Goal: Task Accomplishment & Management: Complete application form

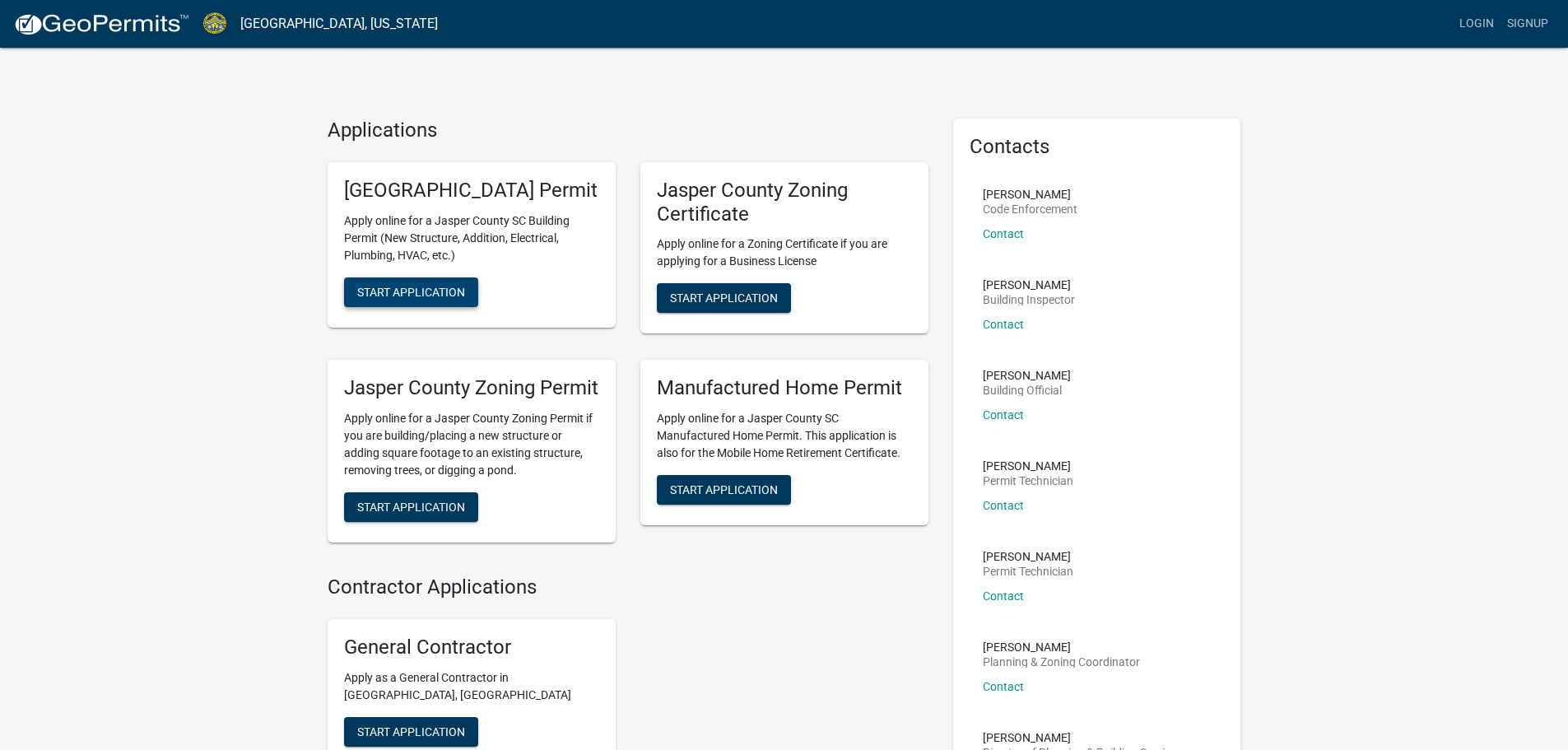
click at [420, 298] on span "Start Application" at bounding box center [411, 291] width 108 height 13
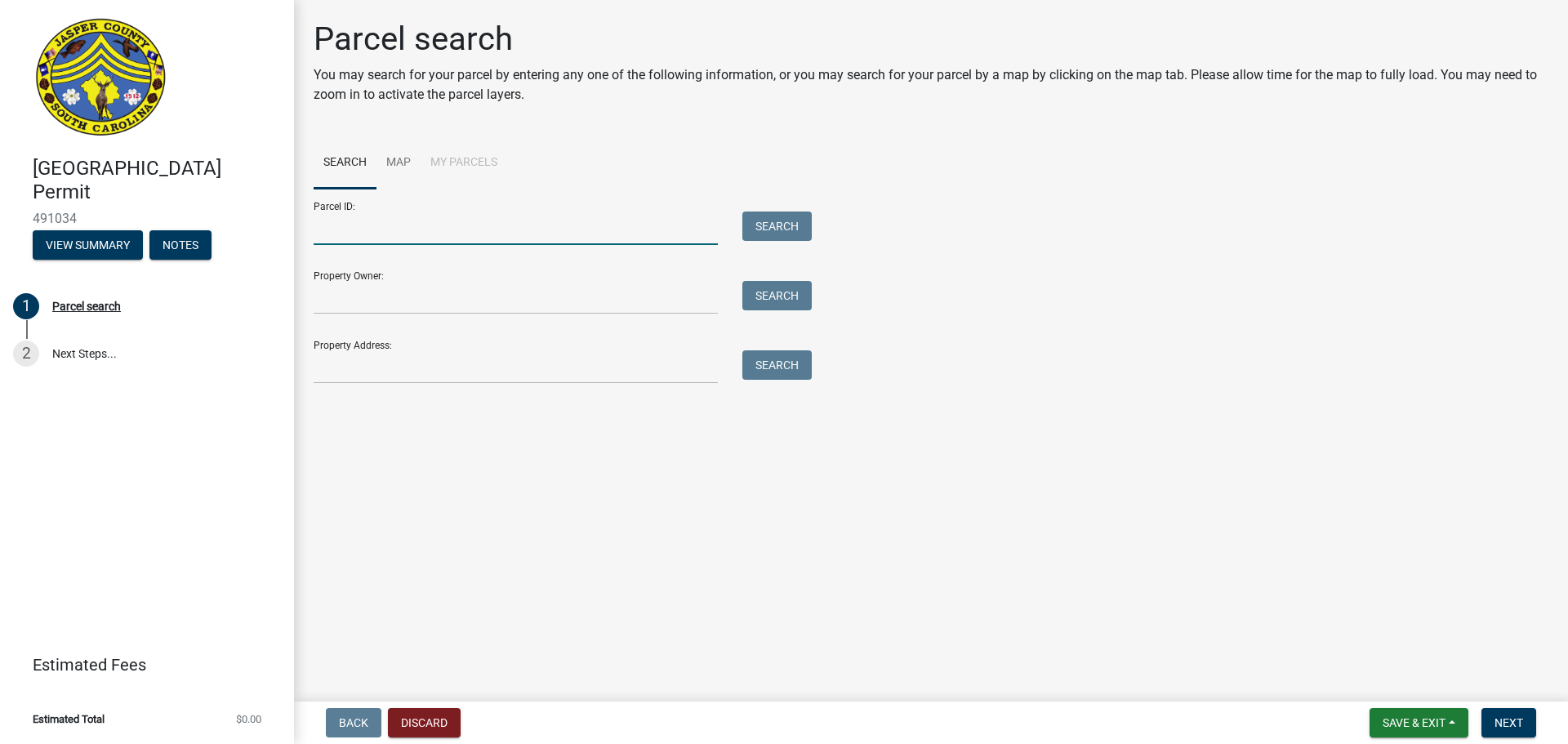
click at [341, 228] on input "Parcel ID:" at bounding box center [515, 227] width 405 height 33
click at [341, 366] on input "Property Address:" at bounding box center [515, 366] width 405 height 33
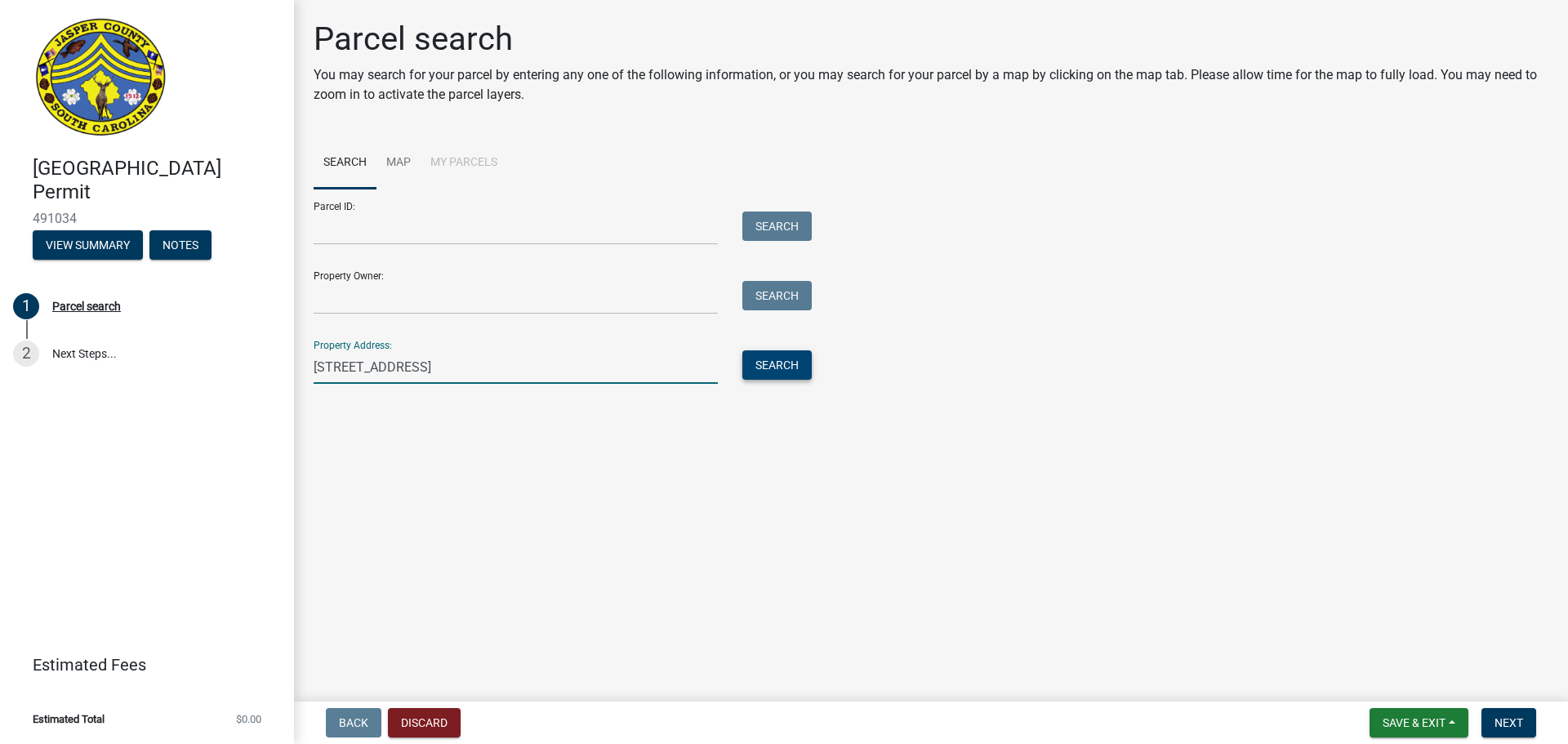
type input "[STREET_ADDRESS]"
click at [775, 363] on button "Search" at bounding box center [778, 364] width 70 height 30
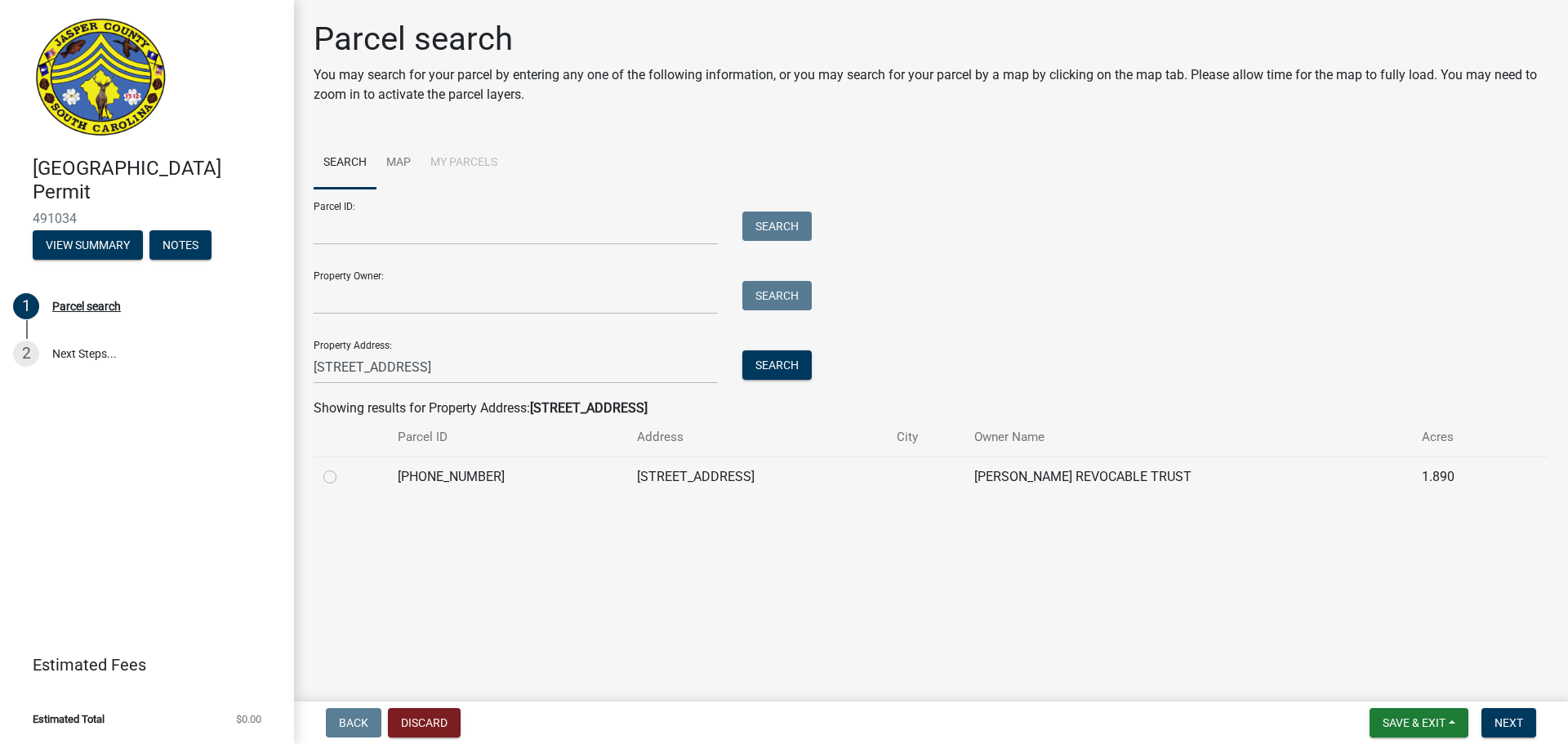
drag, startPoint x: 327, startPoint y: 478, endPoint x: 361, endPoint y: 487, distance: 35.2
click at [343, 467] on label at bounding box center [343, 467] width 0 height 0
click at [343, 478] on input "radio" at bounding box center [348, 472] width 10 height 10
radio input "true"
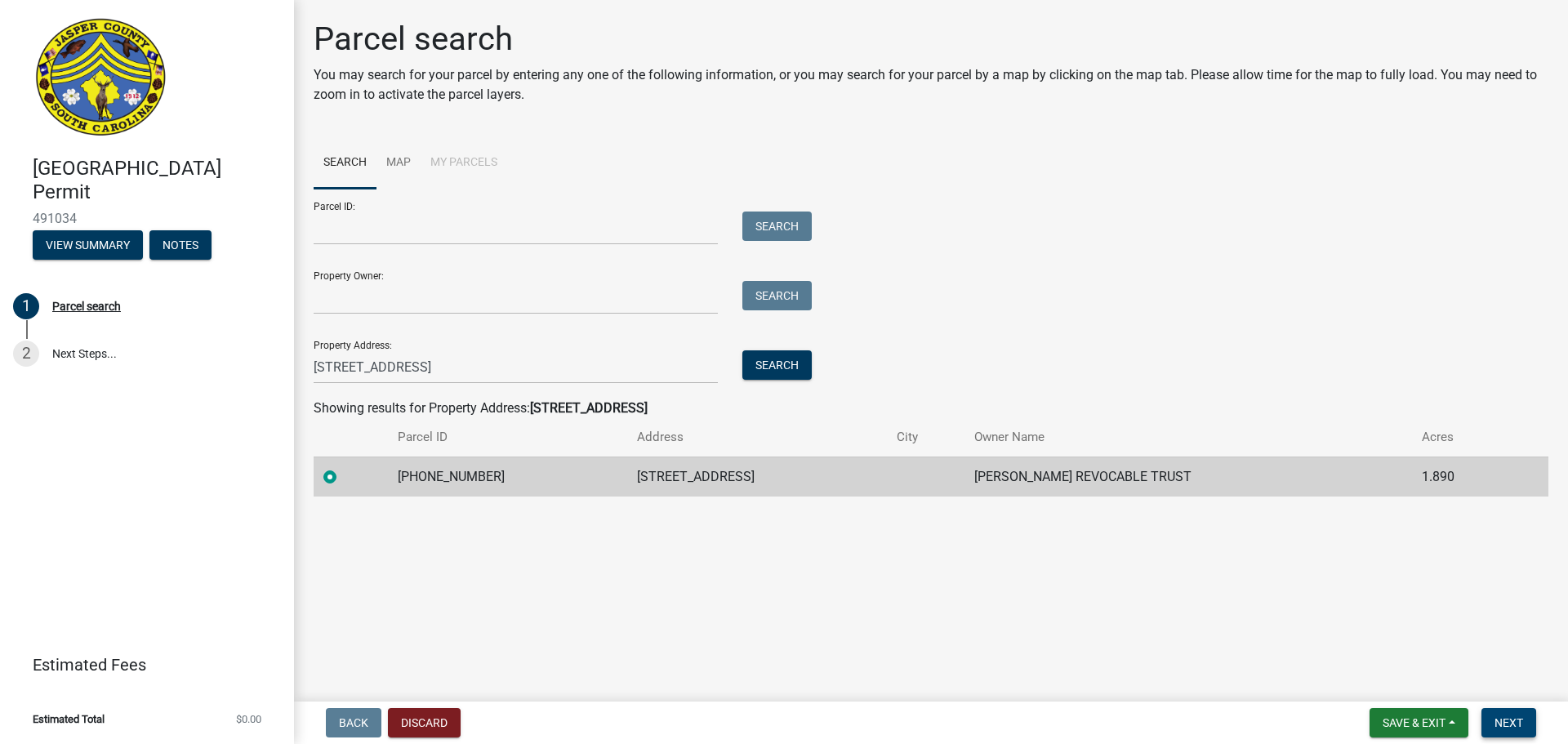
click at [1514, 724] on span "Next" at bounding box center [1509, 722] width 29 height 13
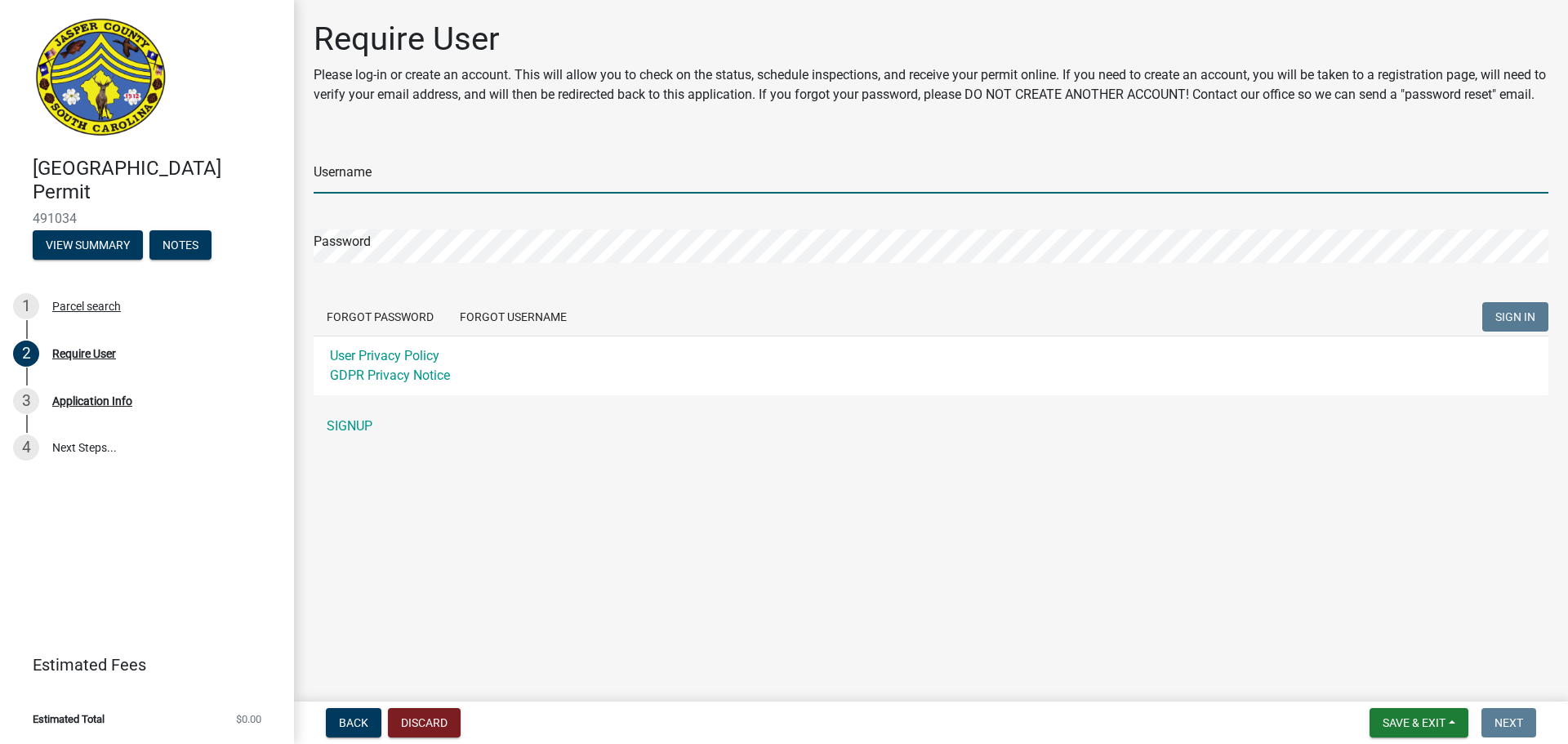
type input "BHPHHI"
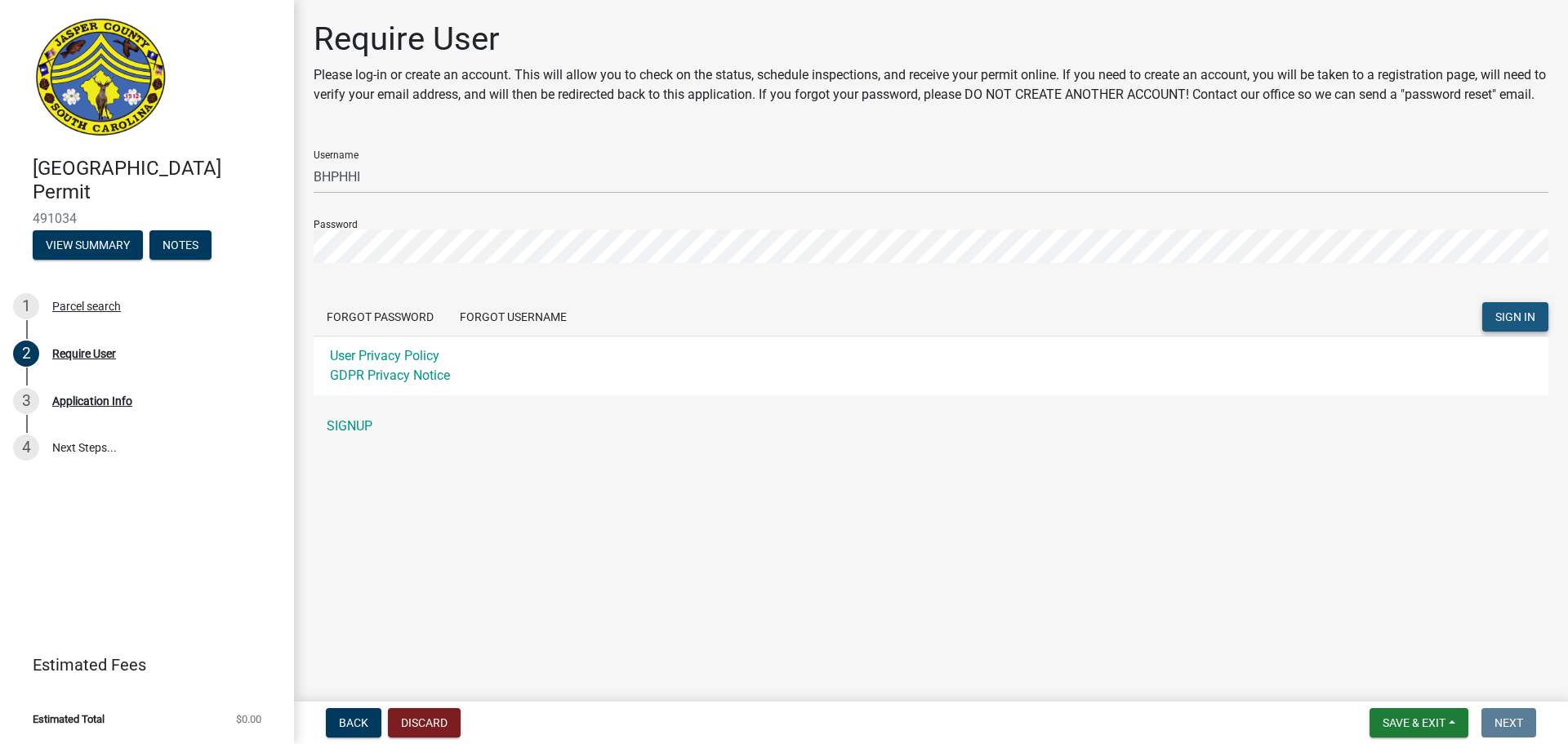
click at [1501, 323] on span "SIGN IN" at bounding box center [1515, 316] width 40 height 13
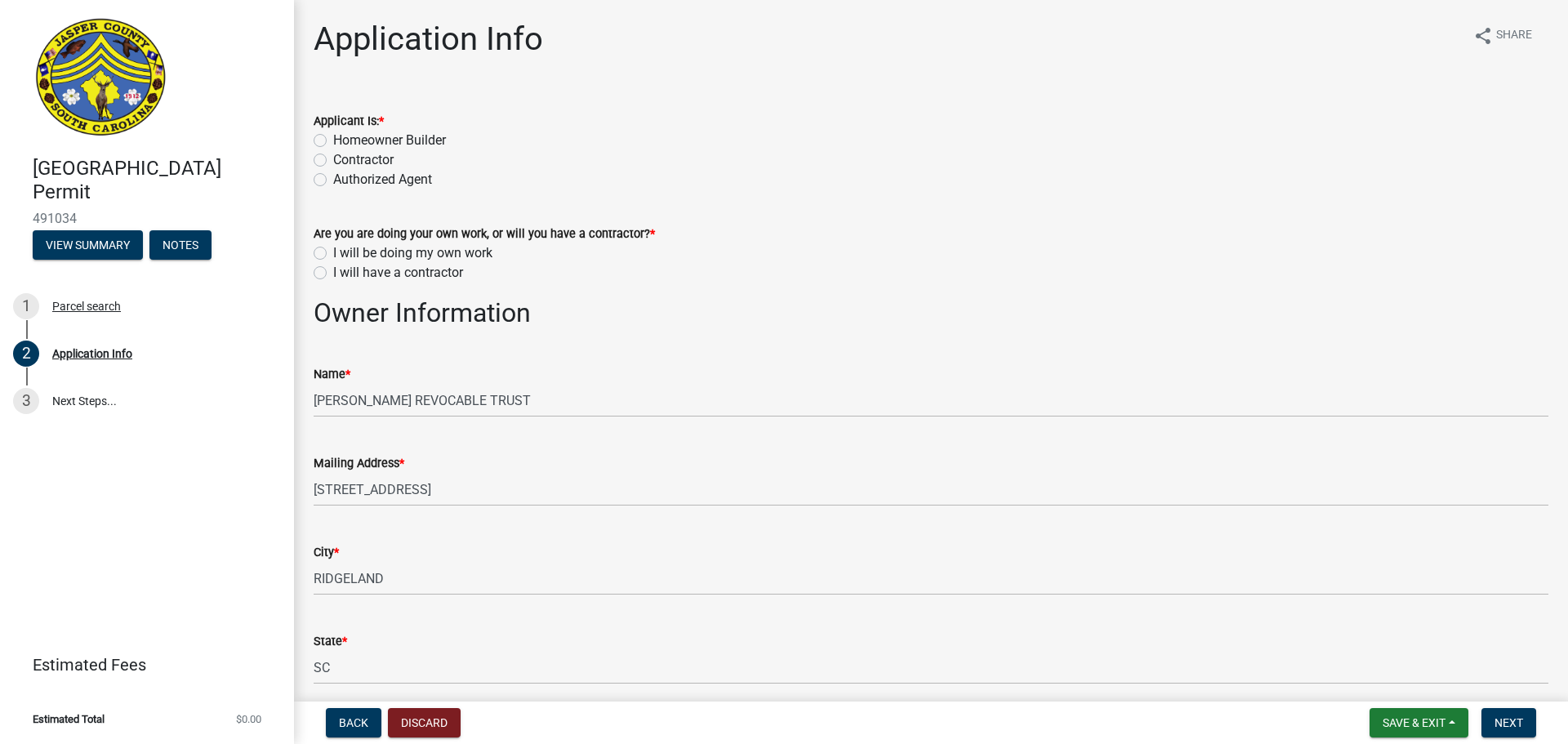
click at [333, 158] on label "Contractor" at bounding box center [363, 159] width 60 height 20
click at [333, 158] on input "Contractor" at bounding box center [338, 155] width 10 height 10
radio input "true"
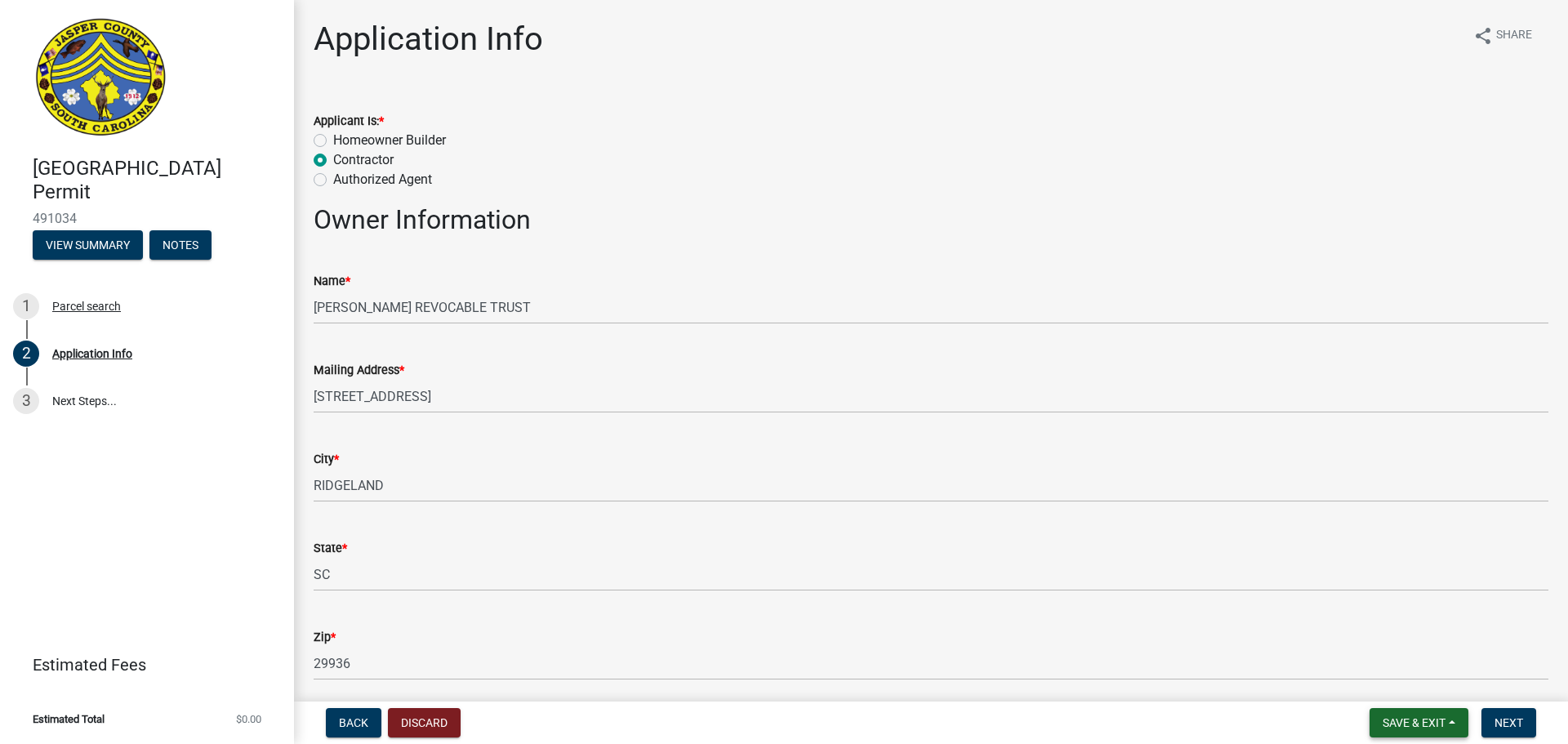
drag, startPoint x: 1413, startPoint y: 724, endPoint x: 1376, endPoint y: 727, distance: 37.1
click at [1413, 723] on span "Save & Exit" at bounding box center [1415, 722] width 63 height 13
click at [1388, 677] on button "Save & Exit" at bounding box center [1403, 680] width 130 height 39
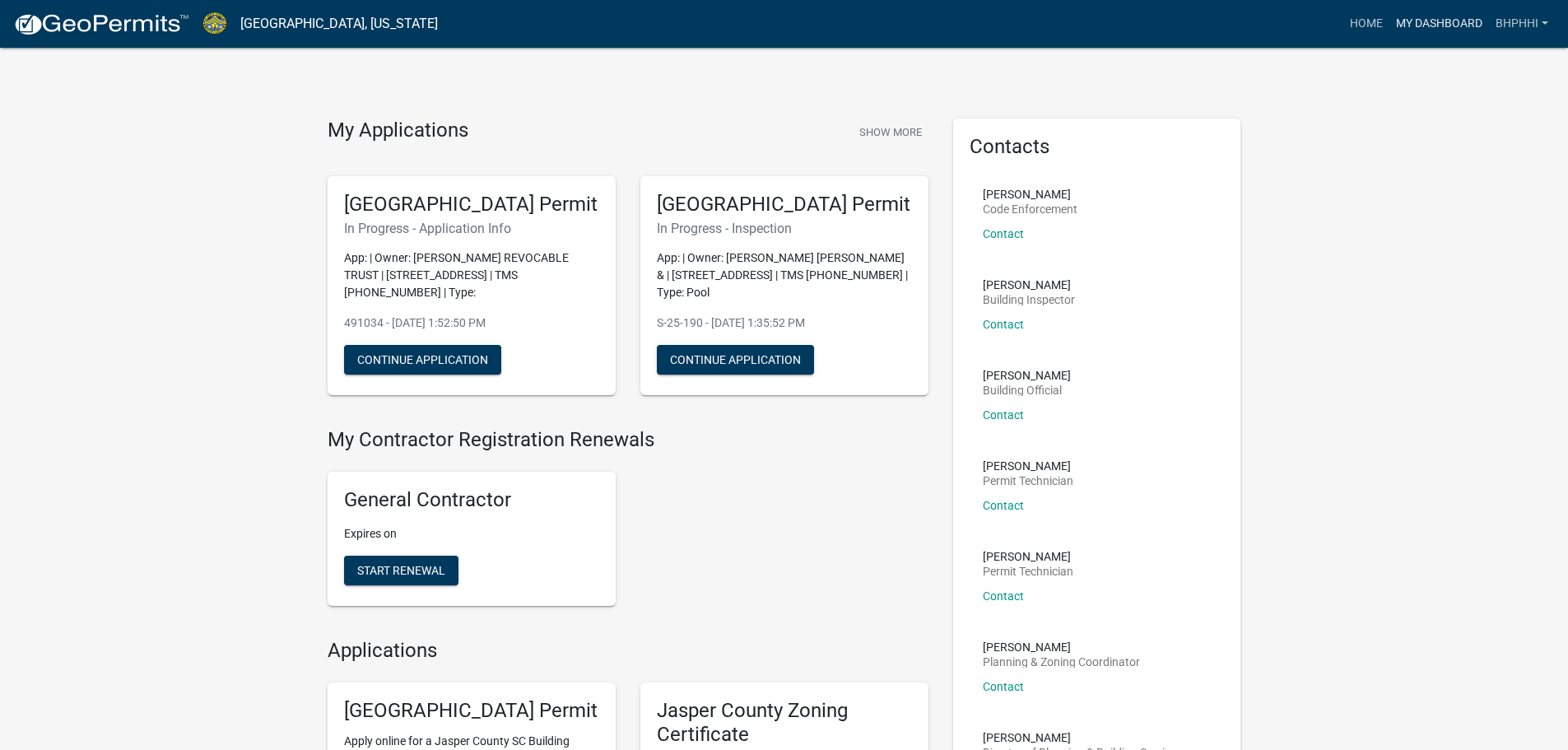
click at [1455, 18] on link "My Dashboard" at bounding box center [1439, 24] width 100 height 31
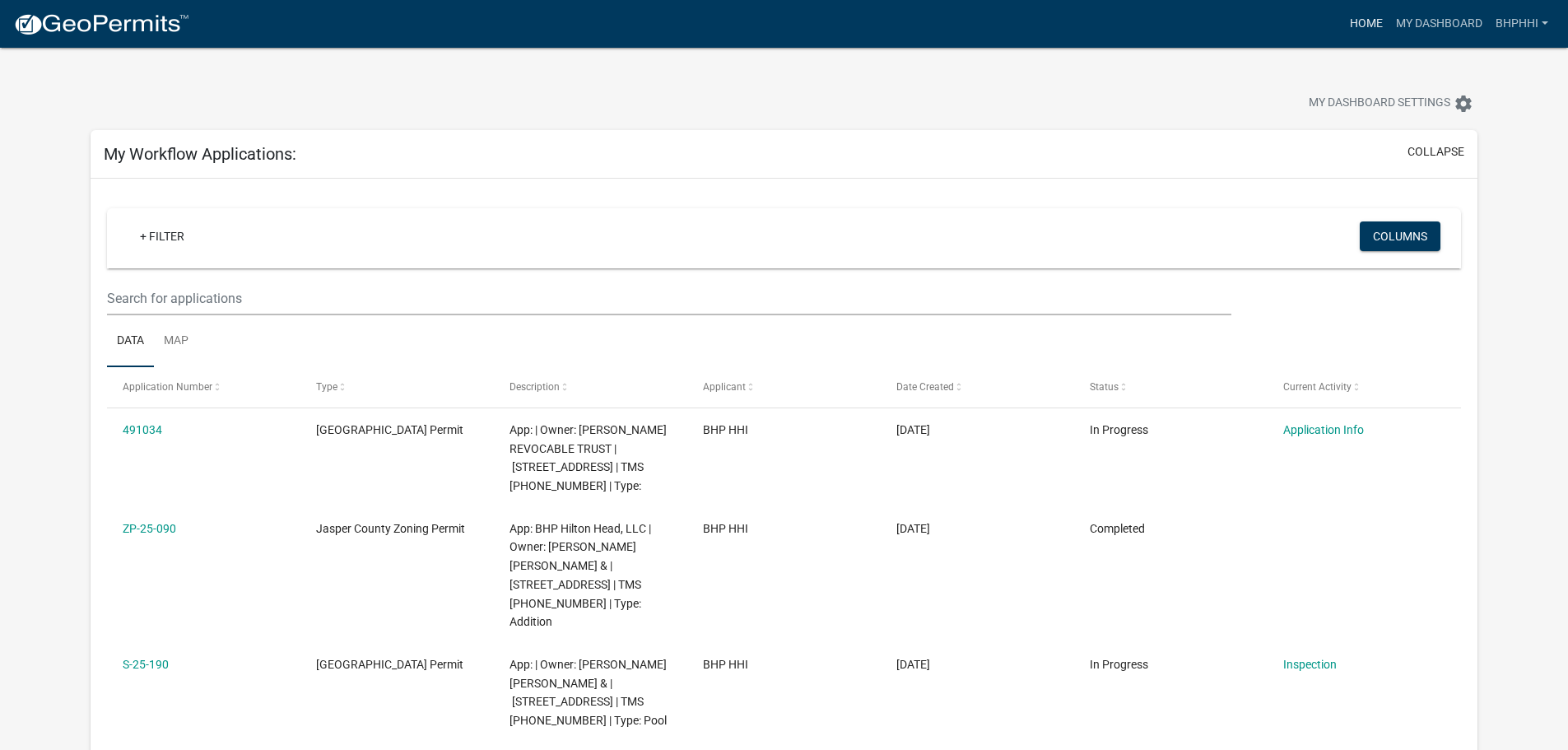
click at [1365, 19] on link "Home" at bounding box center [1366, 24] width 46 height 31
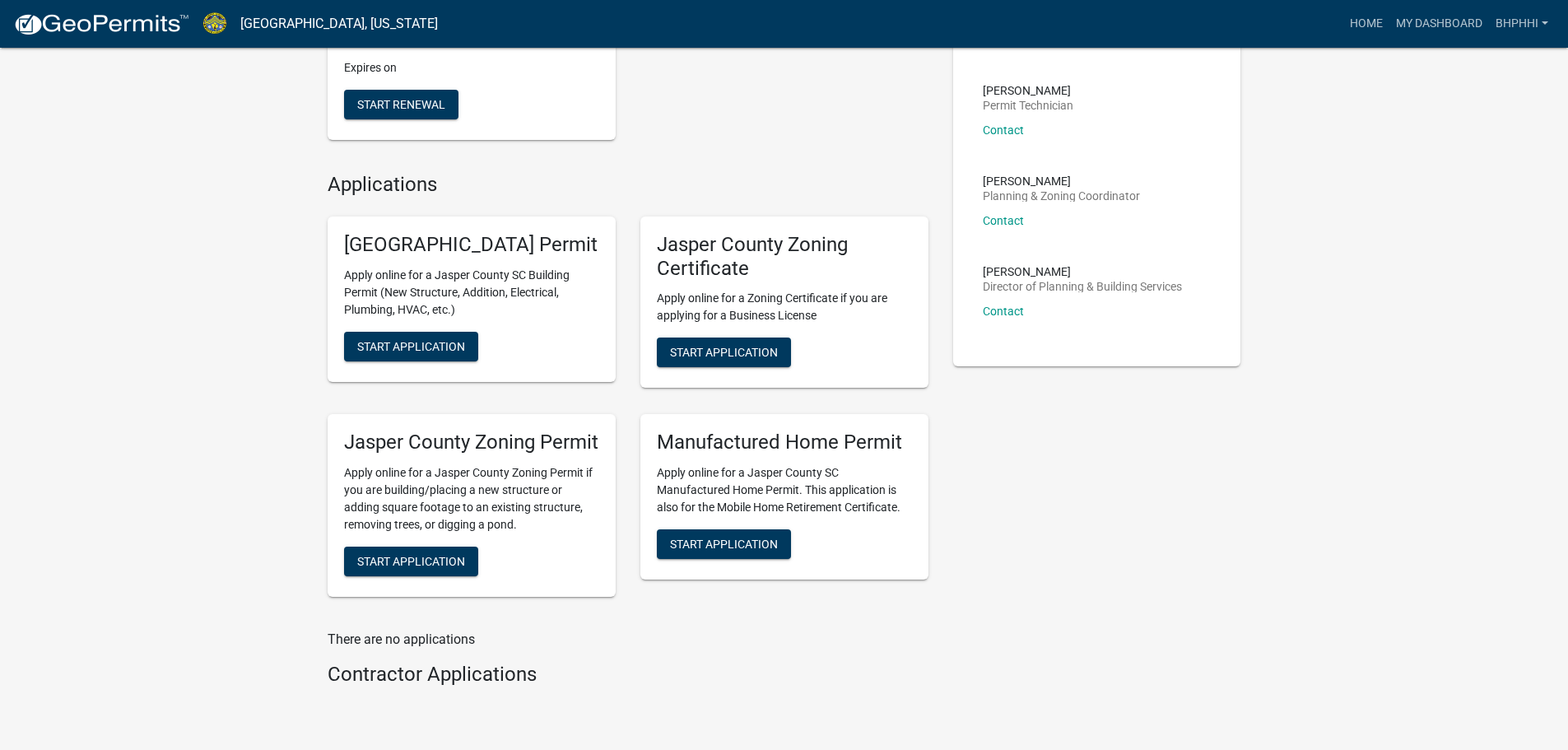
scroll to position [493, 0]
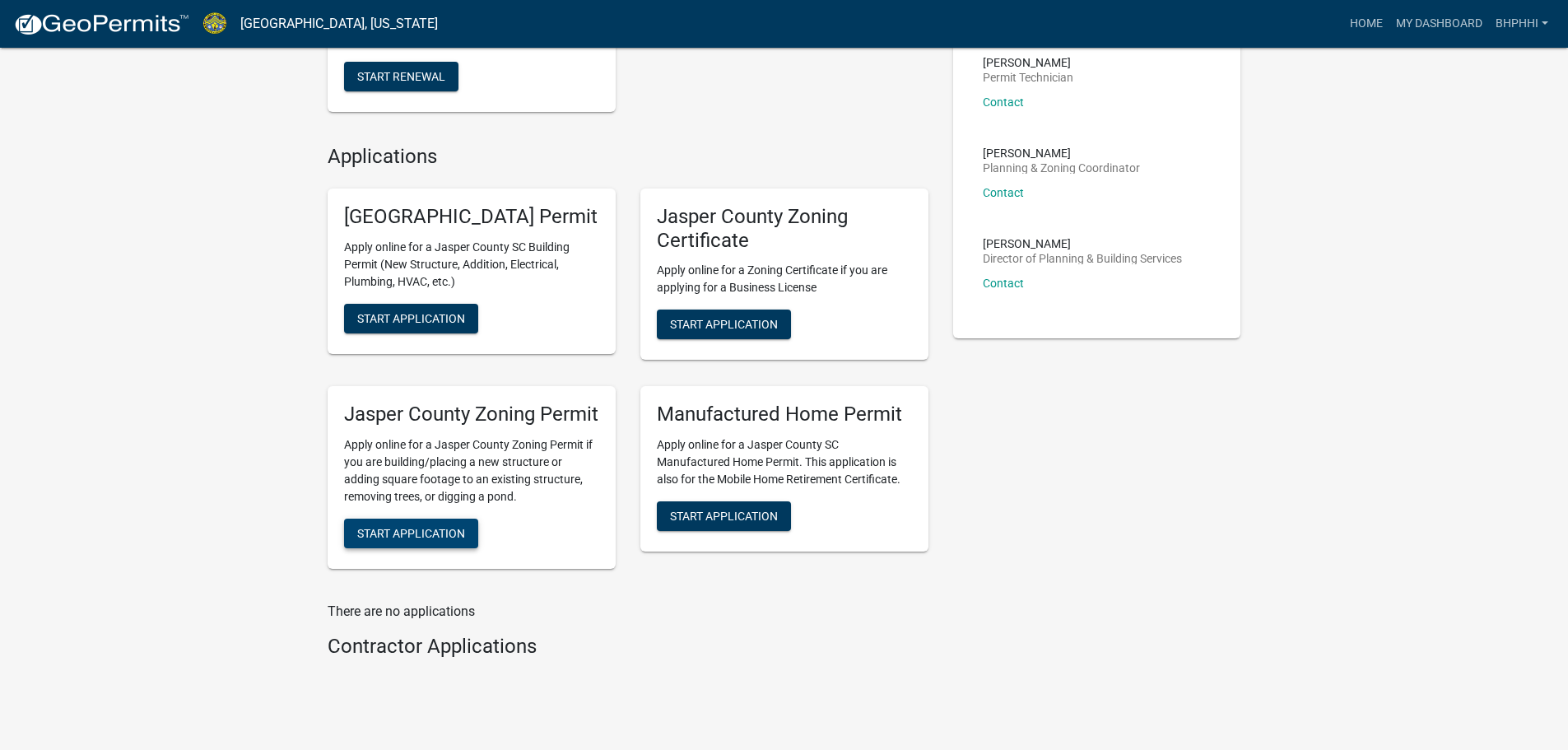
click at [405, 540] on span "Start Application" at bounding box center [411, 533] width 108 height 13
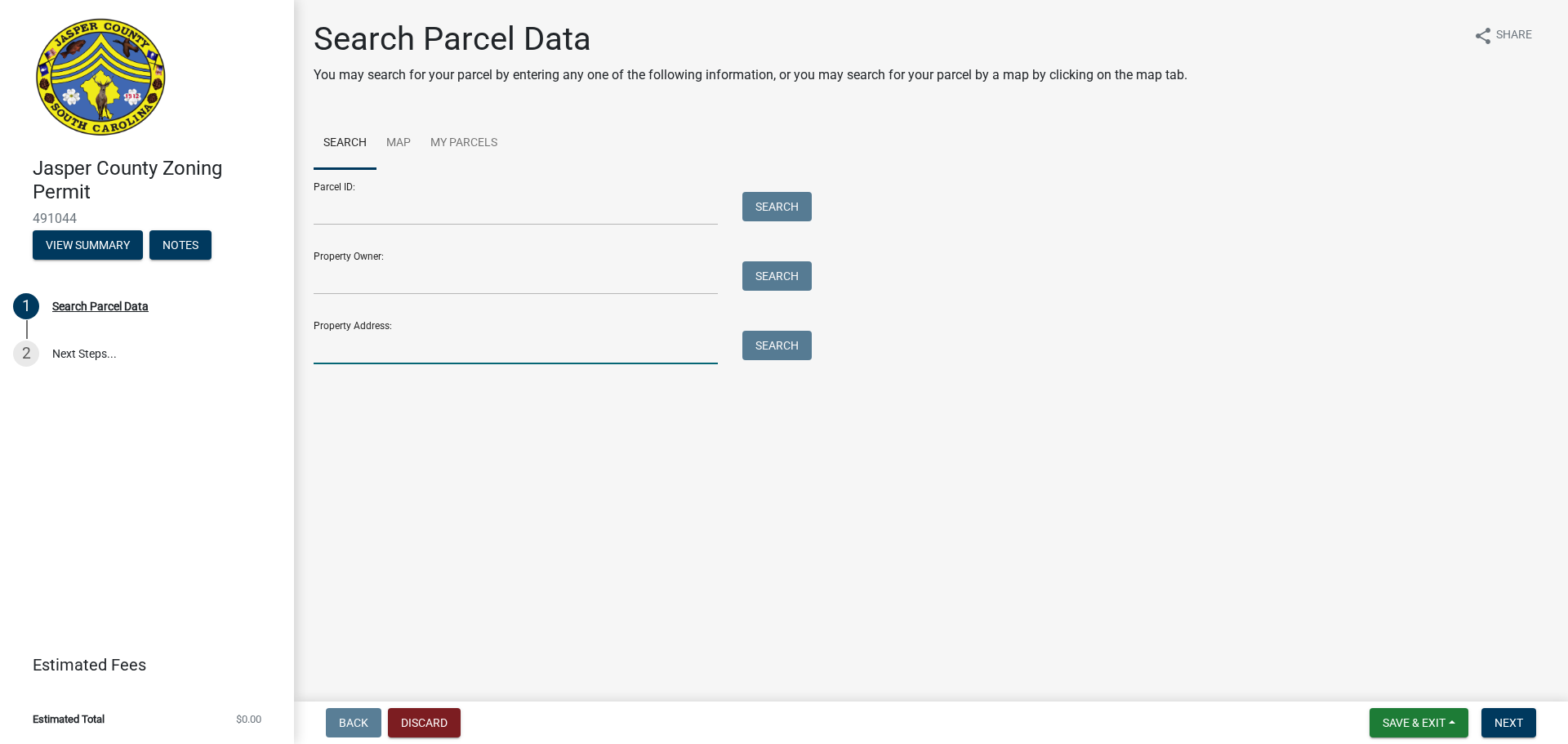
click at [365, 353] on input "Property Address:" at bounding box center [515, 346] width 405 height 33
type input "[STREET_ADDRESS]"
click at [751, 346] on button "Search" at bounding box center [778, 345] width 70 height 30
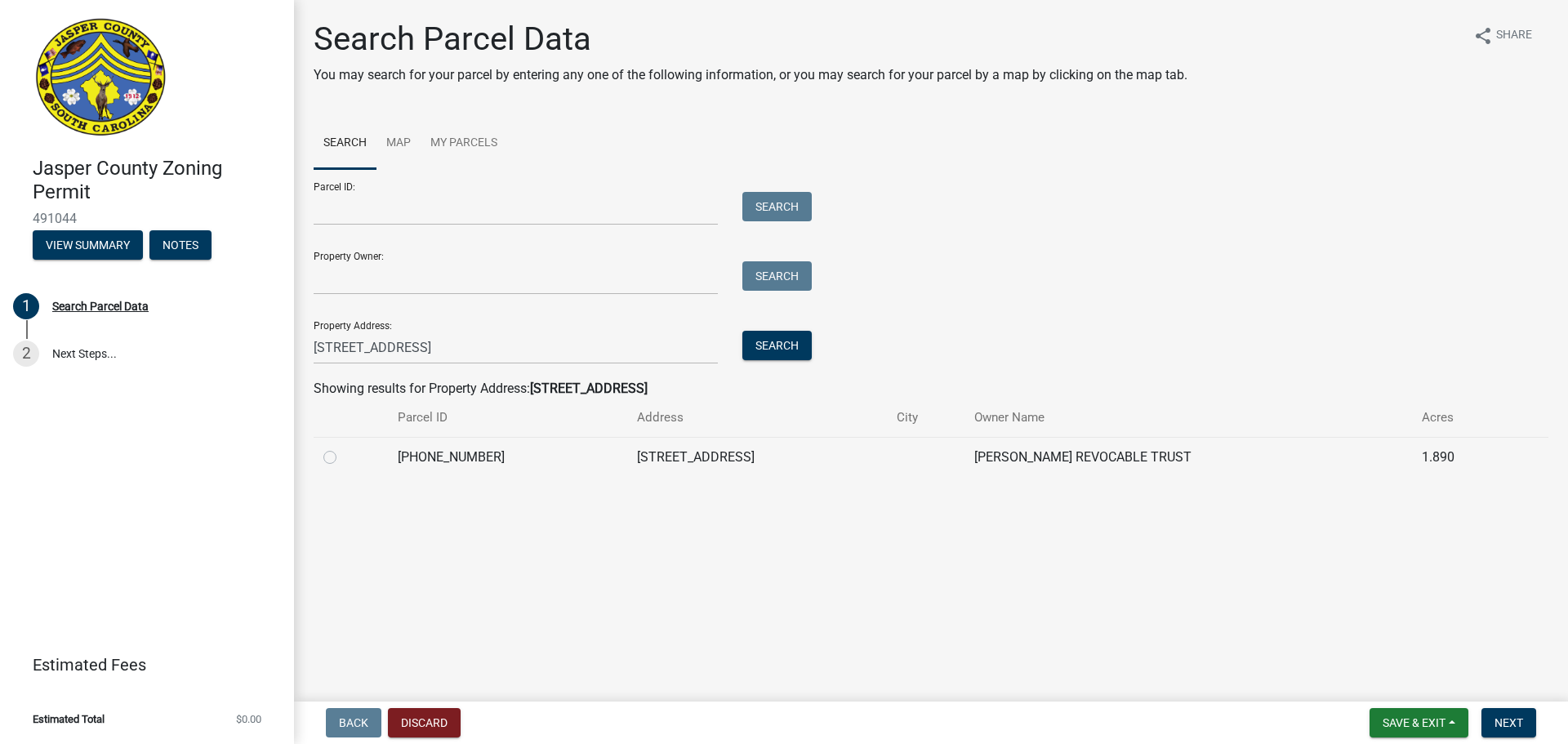
click at [343, 448] on label at bounding box center [343, 448] width 0 height 0
click at [343, 455] on input "radio" at bounding box center [348, 453] width 10 height 10
radio input "true"
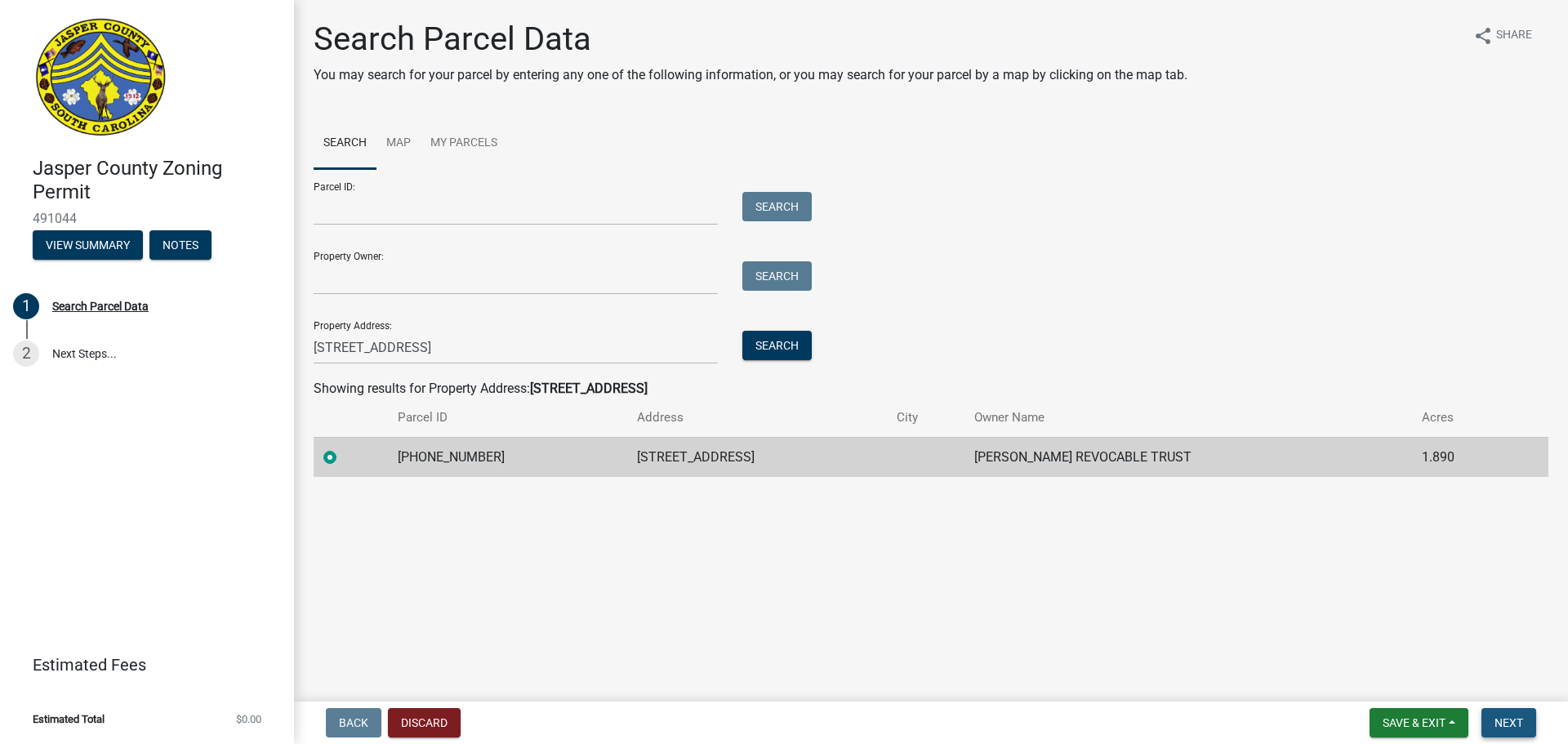
click at [1497, 716] on span "Next" at bounding box center [1509, 722] width 29 height 13
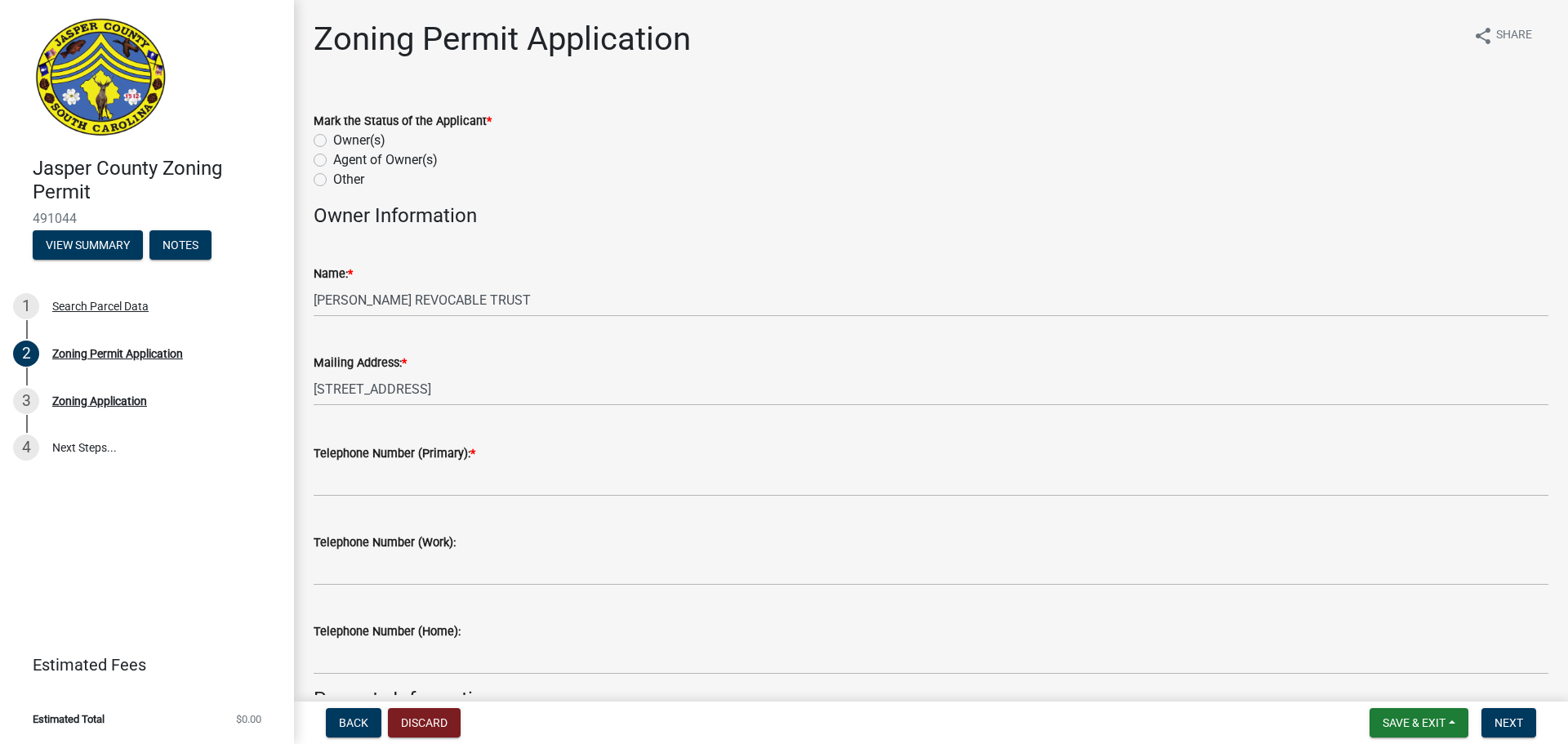
click at [333, 161] on label "Agent of Owner(s)" at bounding box center [385, 159] width 105 height 20
click at [333, 161] on input "Agent of Owner(s)" at bounding box center [338, 155] width 10 height 10
radio input "true"
